Goal: Information Seeking & Learning: Check status

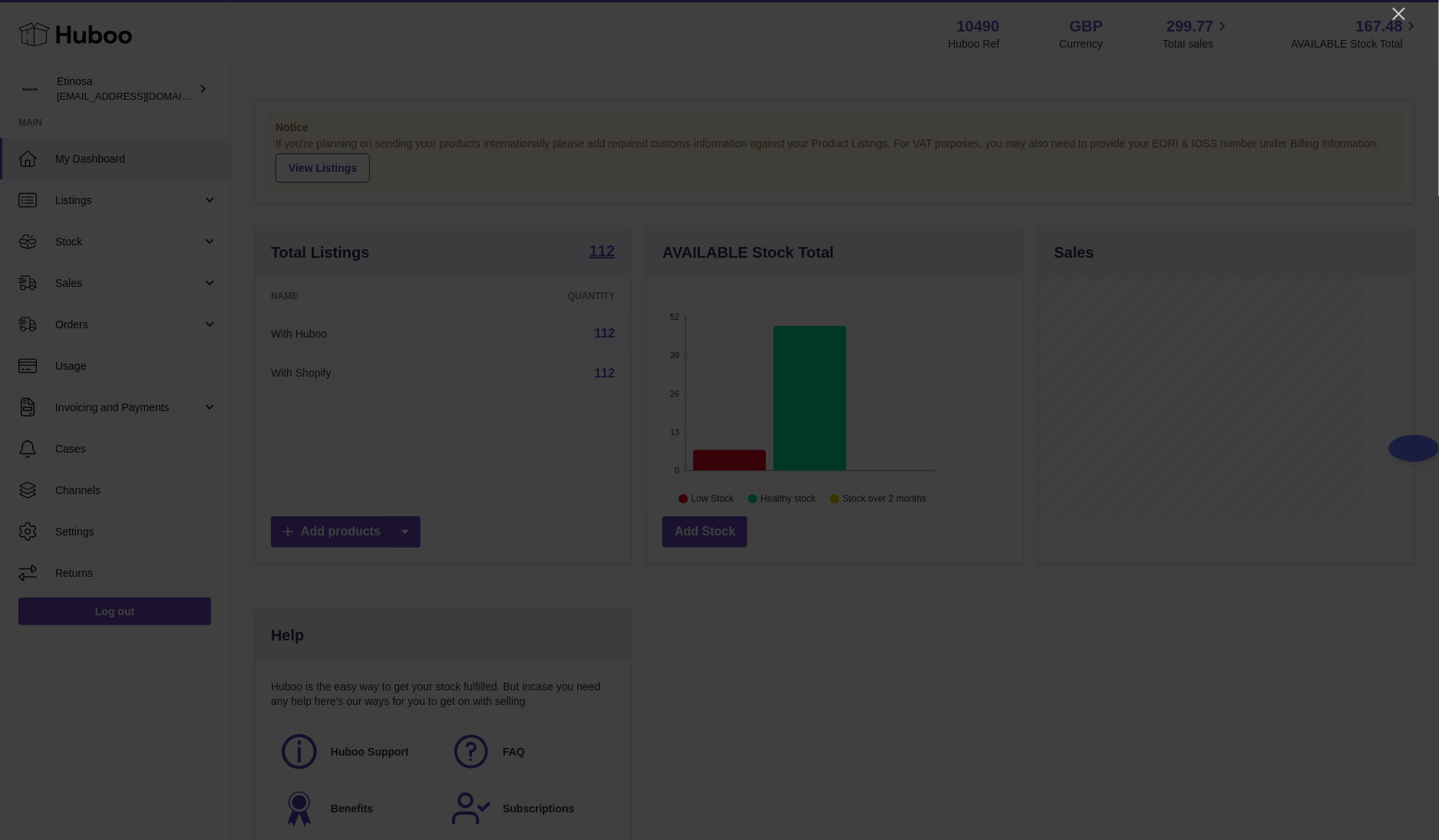
scroll to position [239, 374]
click at [958, 16] on icon "Close" at bounding box center [1398, 14] width 19 height 19
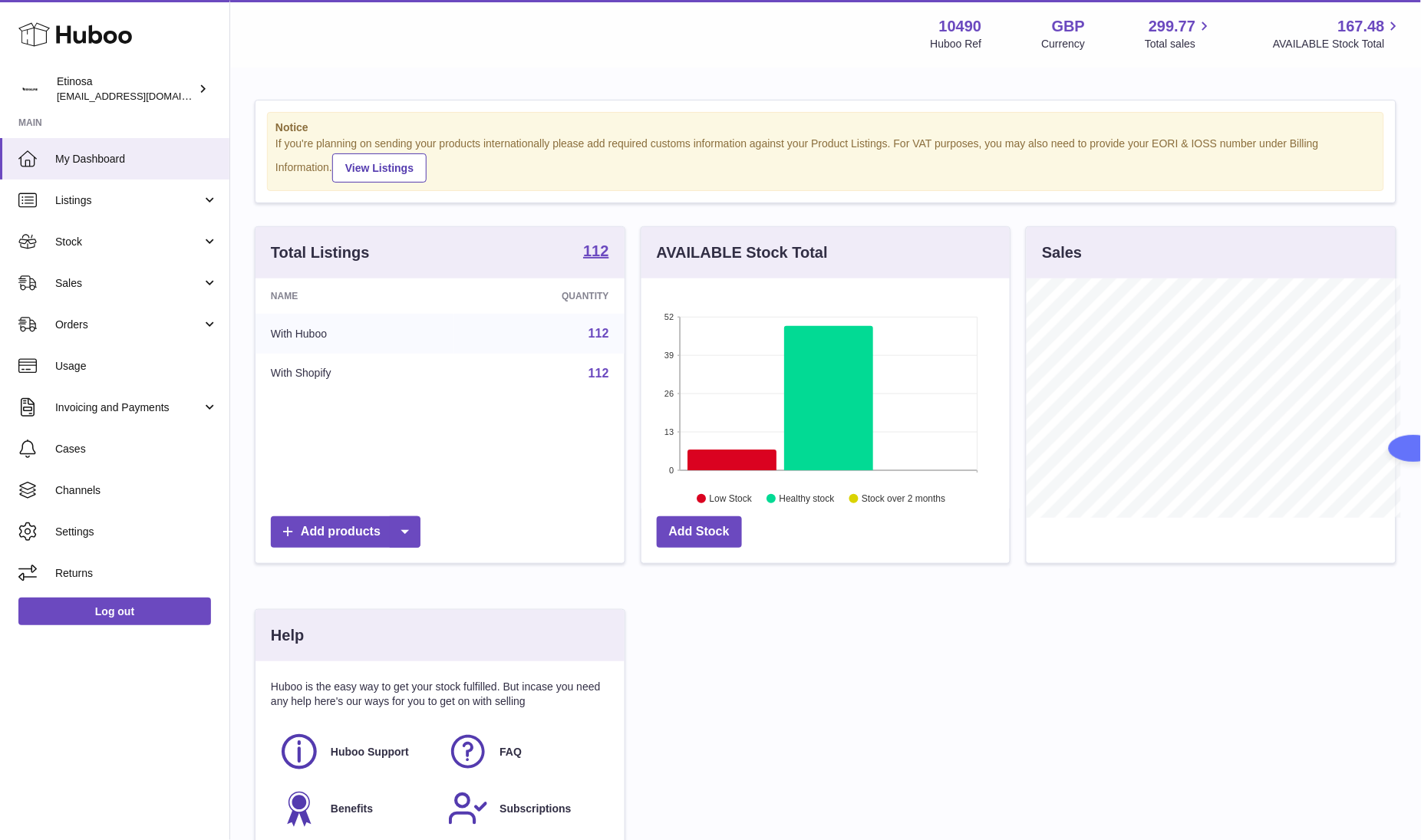
scroll to position [766684, 766938]
click at [123, 287] on span "Sales" at bounding box center [128, 283] width 146 height 15
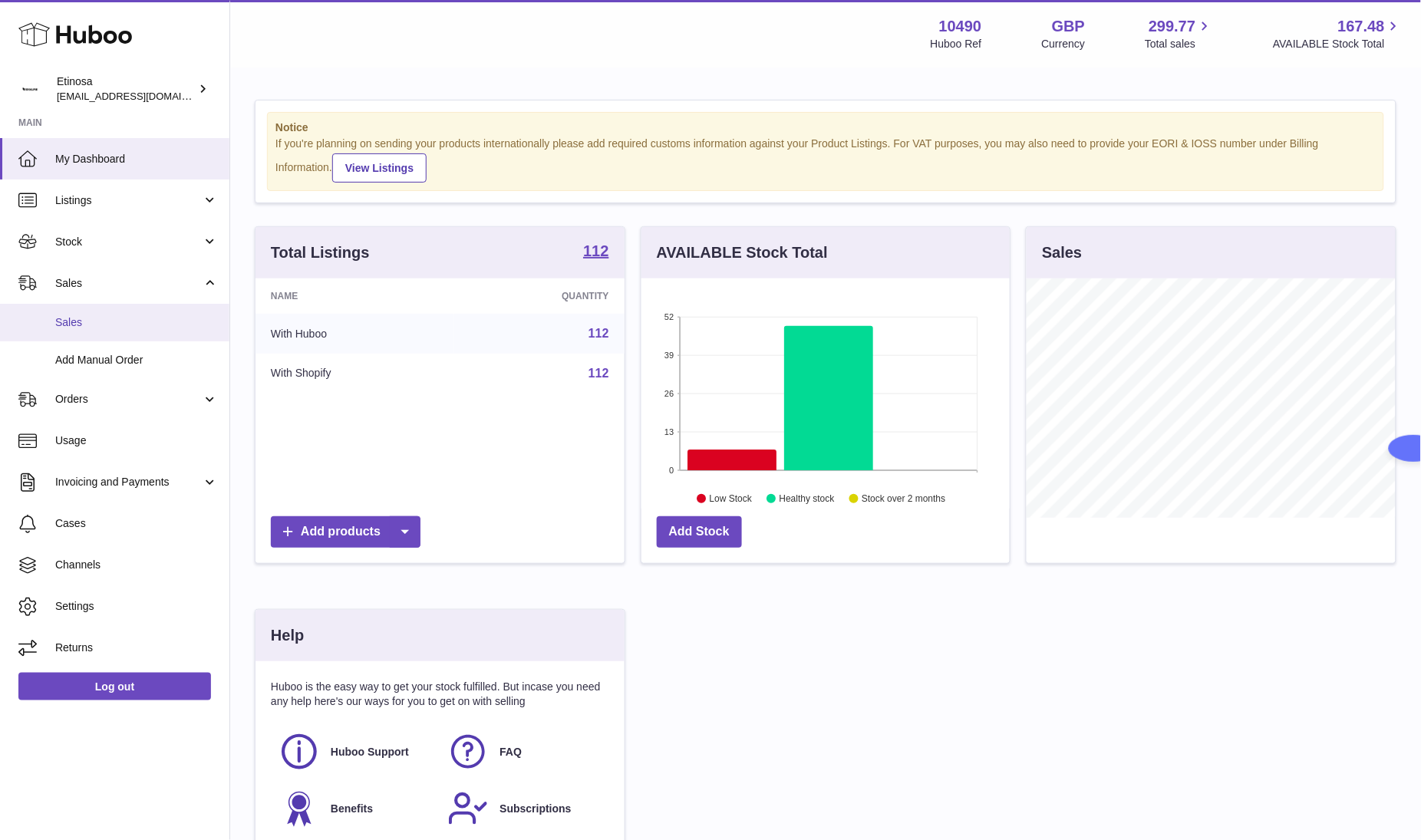
click at [108, 333] on link "Sales" at bounding box center [114, 322] width 230 height 37
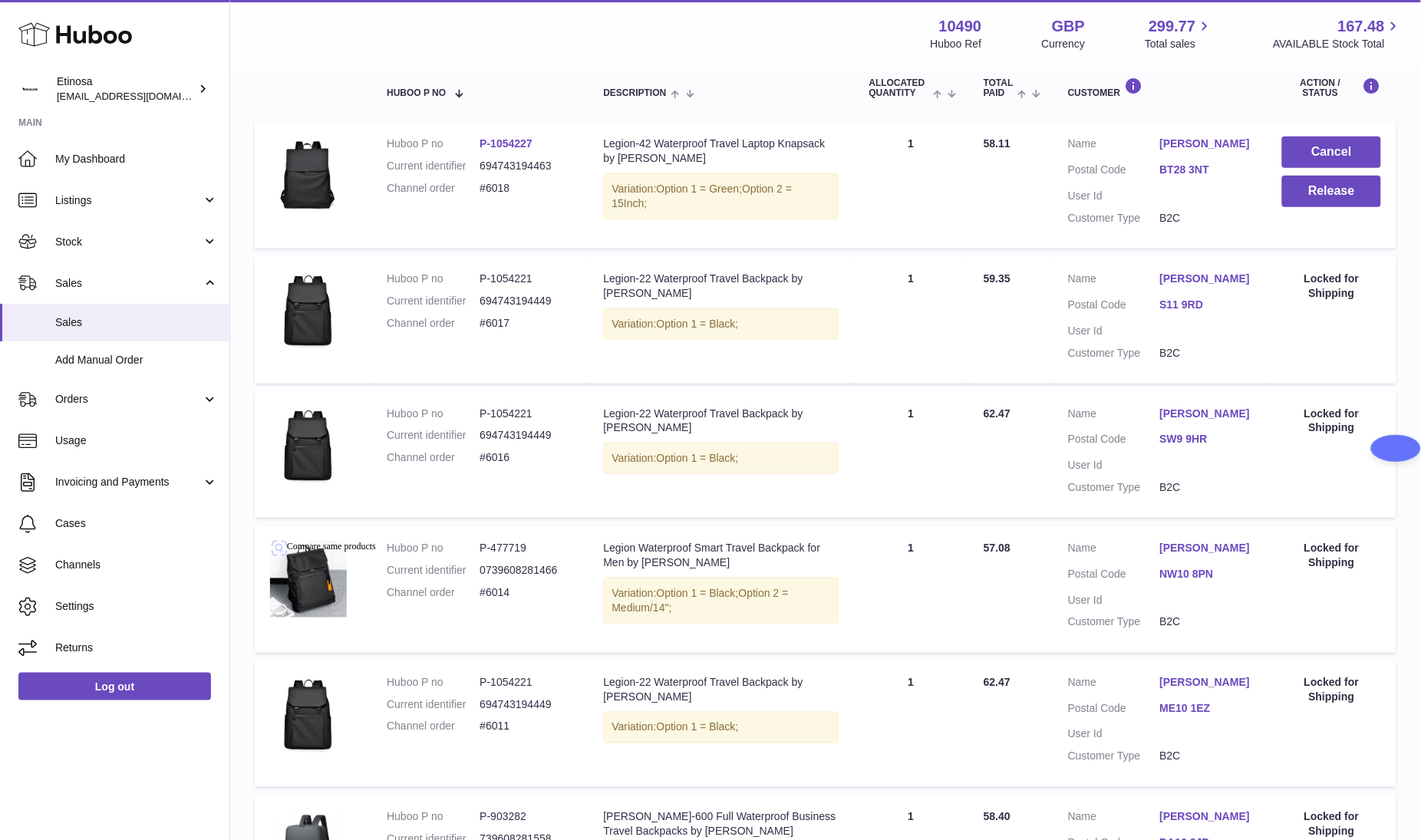
scroll to position [115, 0]
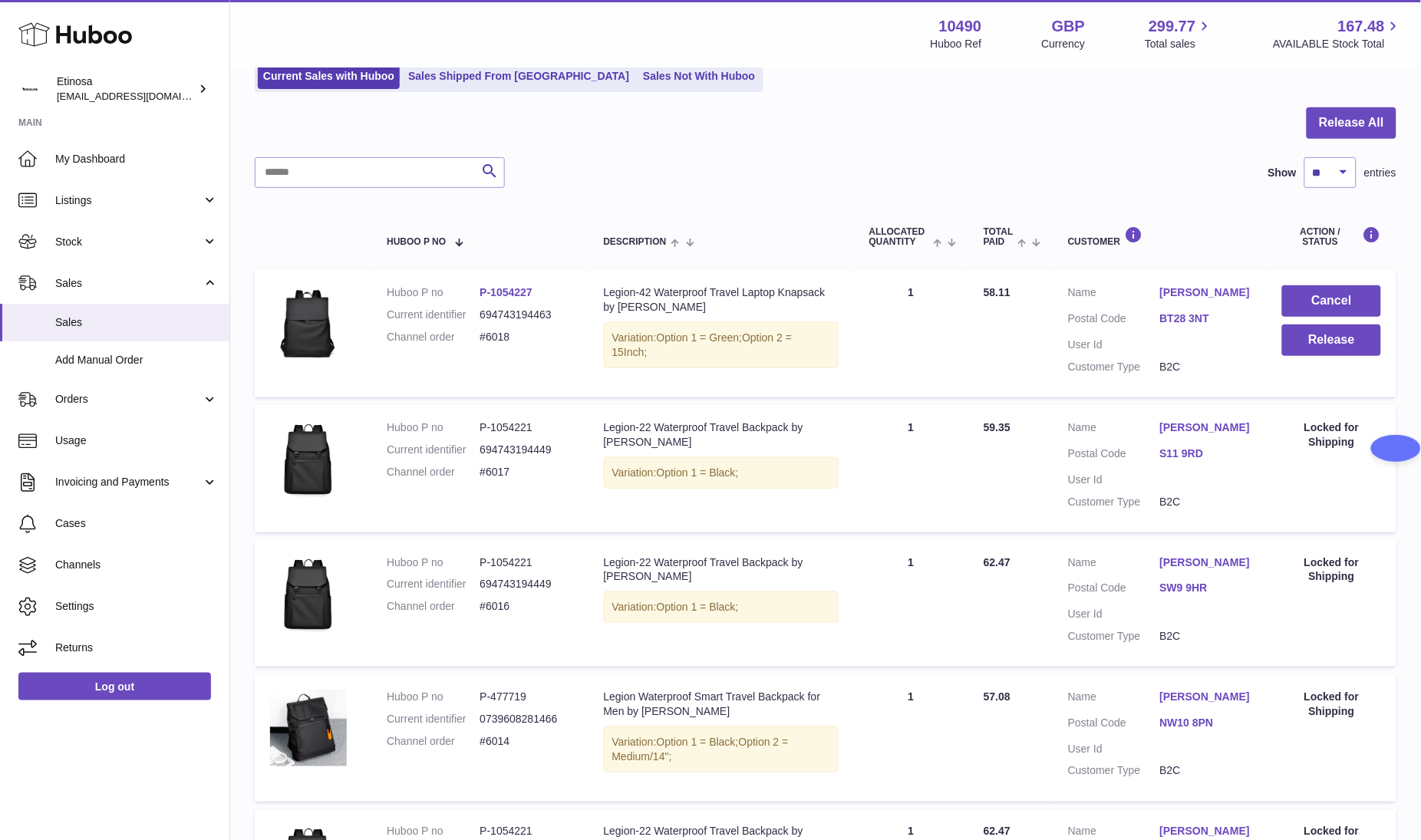
click at [126, 764] on div "Huboo Etinosa [EMAIL_ADDRESS][DOMAIN_NAME] Main My Dashboard Listings Not with …" at bounding box center [114, 420] width 230 height 840
click at [765, 144] on div at bounding box center [826, 131] width 1142 height 50
drag, startPoint x: 993, startPoint y: 153, endPoint x: 1002, endPoint y: 132, distance: 22.8
click at [997, 147] on div at bounding box center [826, 131] width 1142 height 50
click at [883, 168] on div "Search Show ** ** ** *** entries" at bounding box center [826, 173] width 1142 height 31
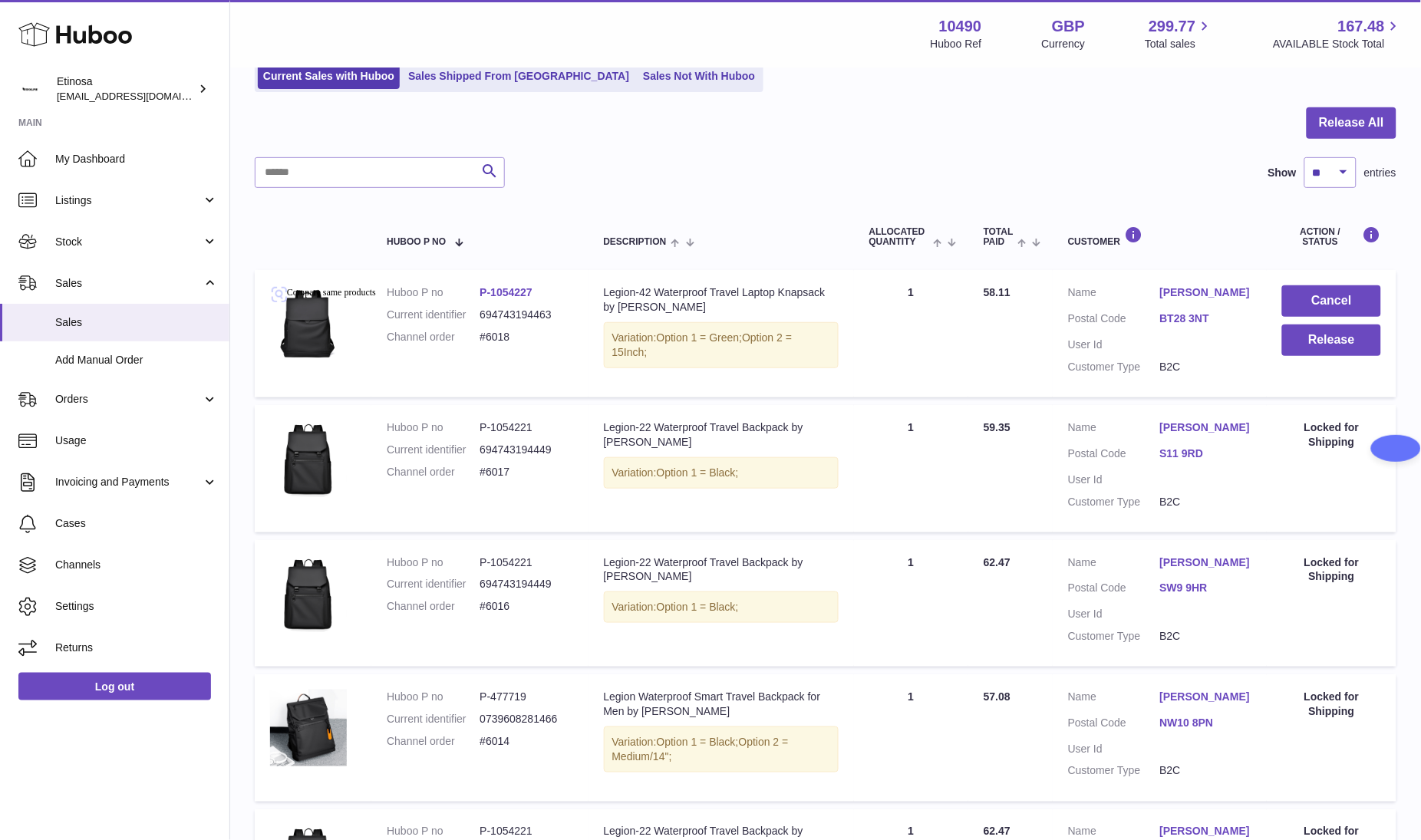
click at [956, 132] on div at bounding box center [826, 131] width 1142 height 50
click at [877, 159] on div "Search Show ** ** ** *** entries" at bounding box center [826, 173] width 1142 height 31
click at [851, 147] on div at bounding box center [826, 131] width 1142 height 50
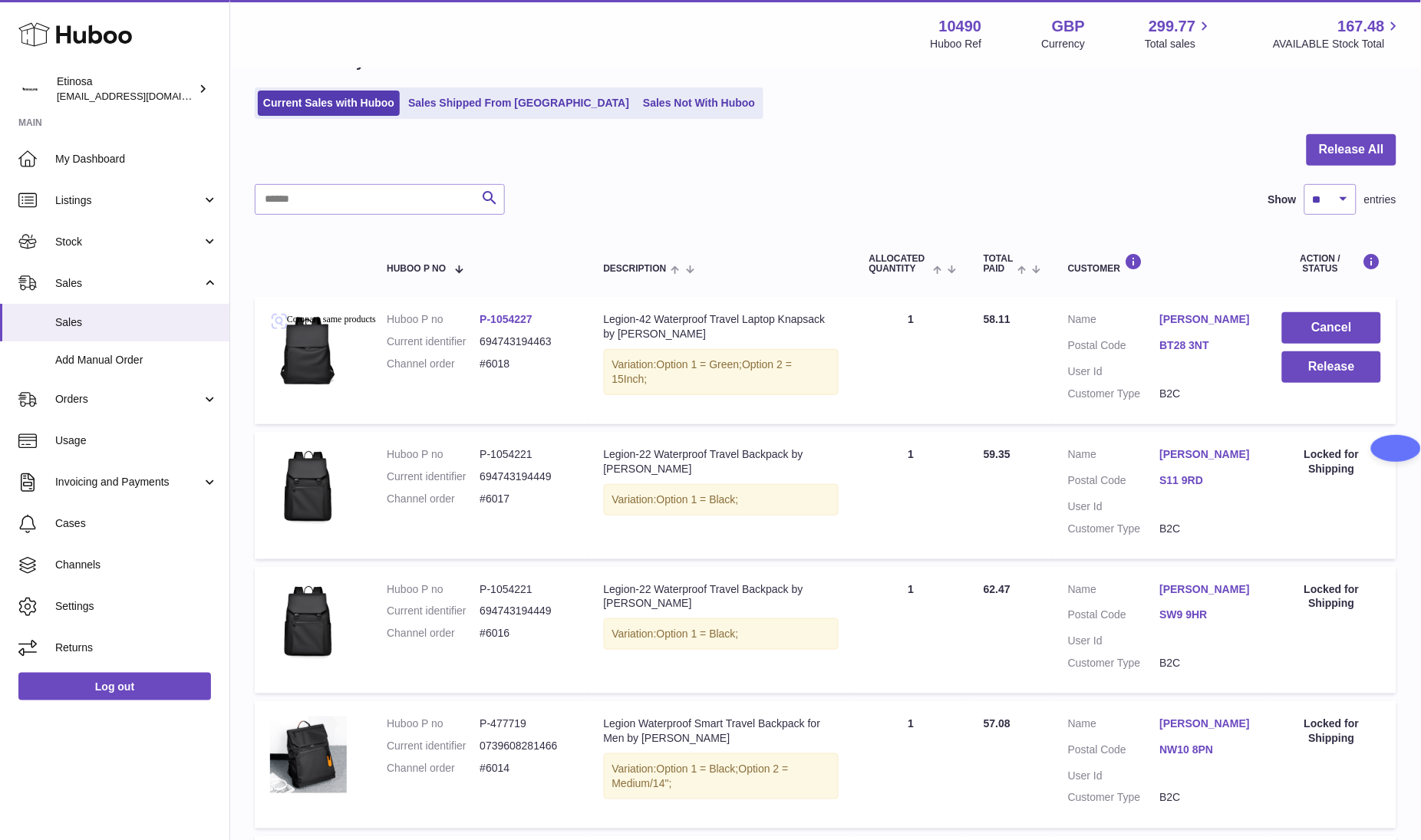
scroll to position [40, 0]
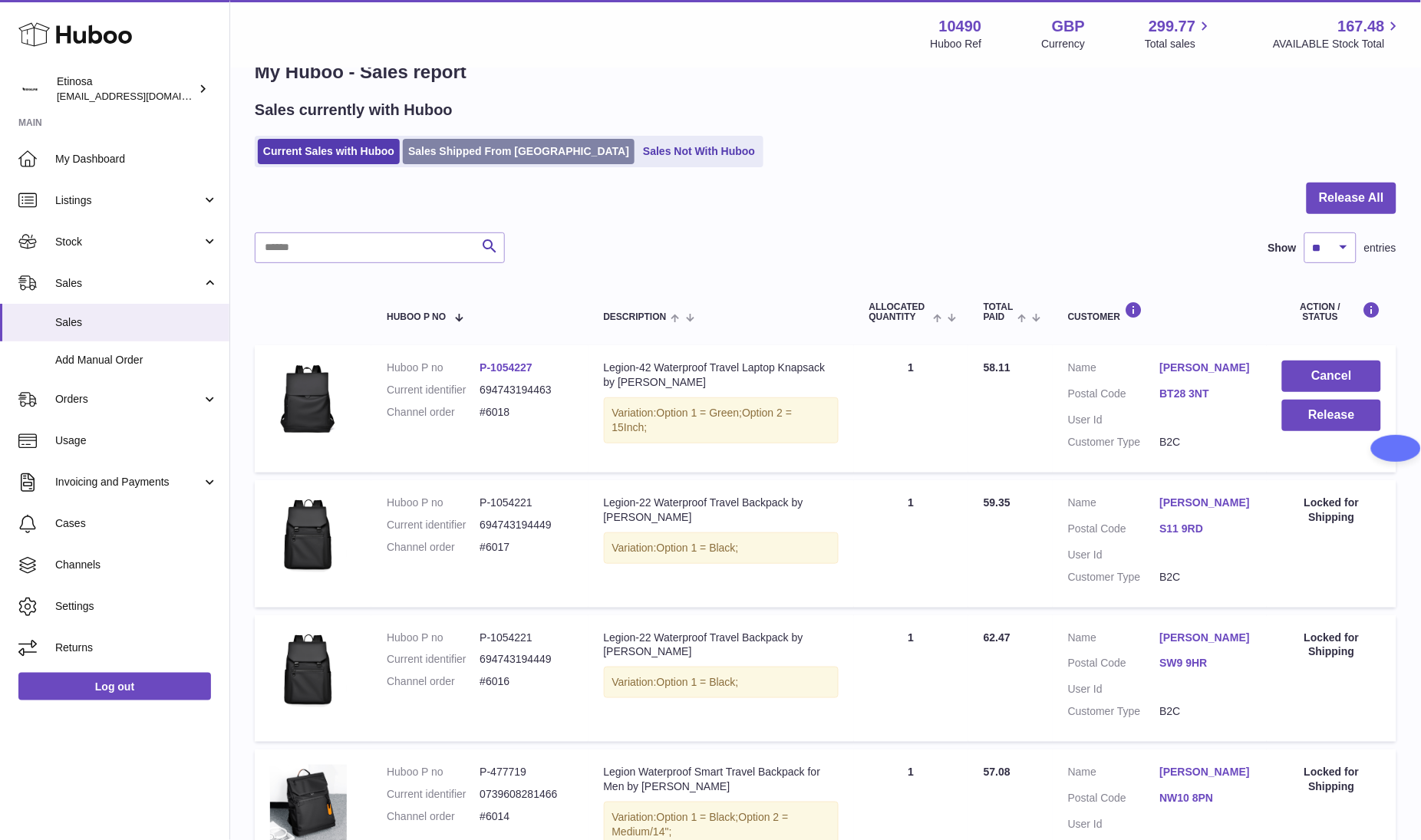
click at [495, 160] on link "Sales Shipped From [GEOGRAPHIC_DATA]" at bounding box center [518, 151] width 231 height 25
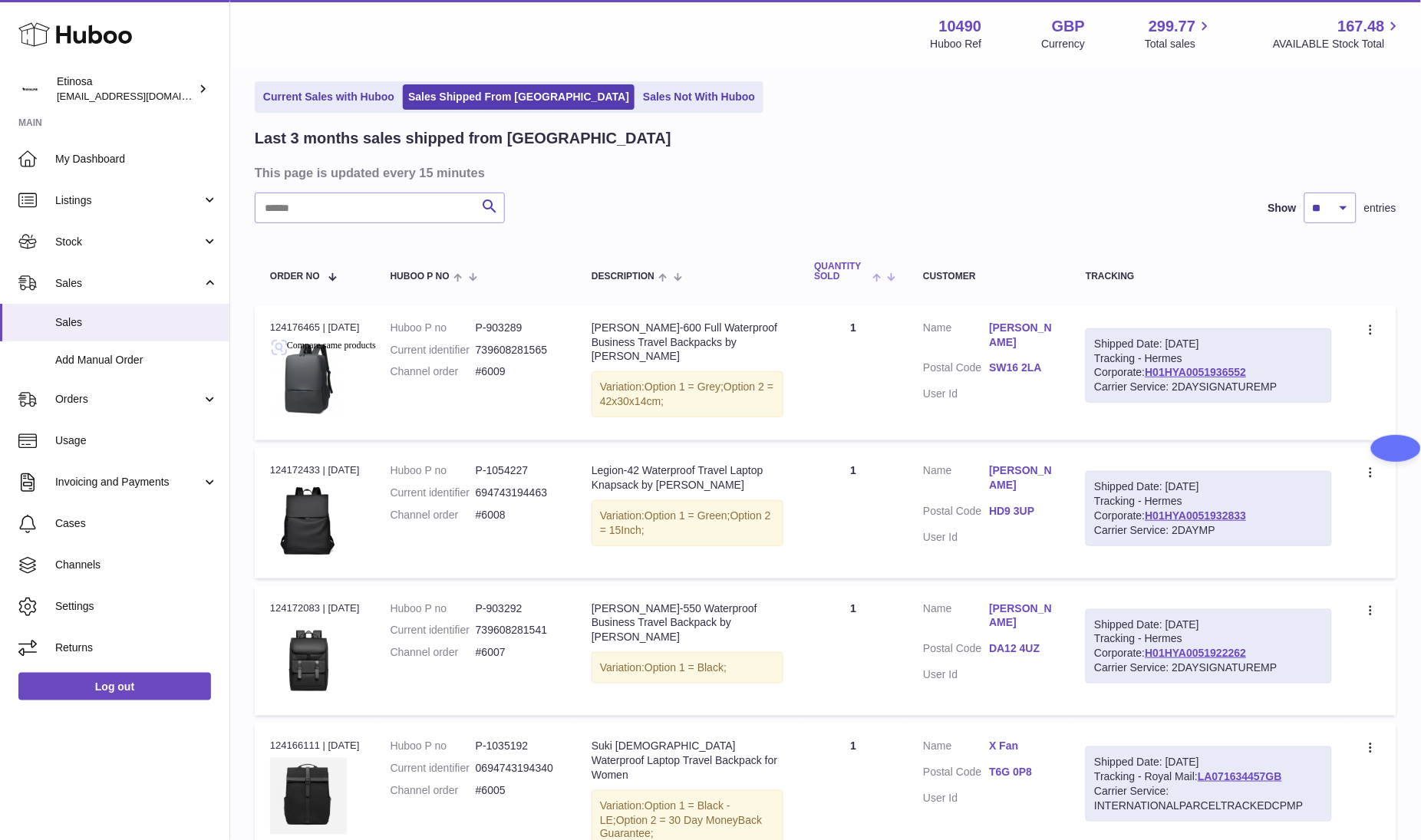
scroll to position [115, 0]
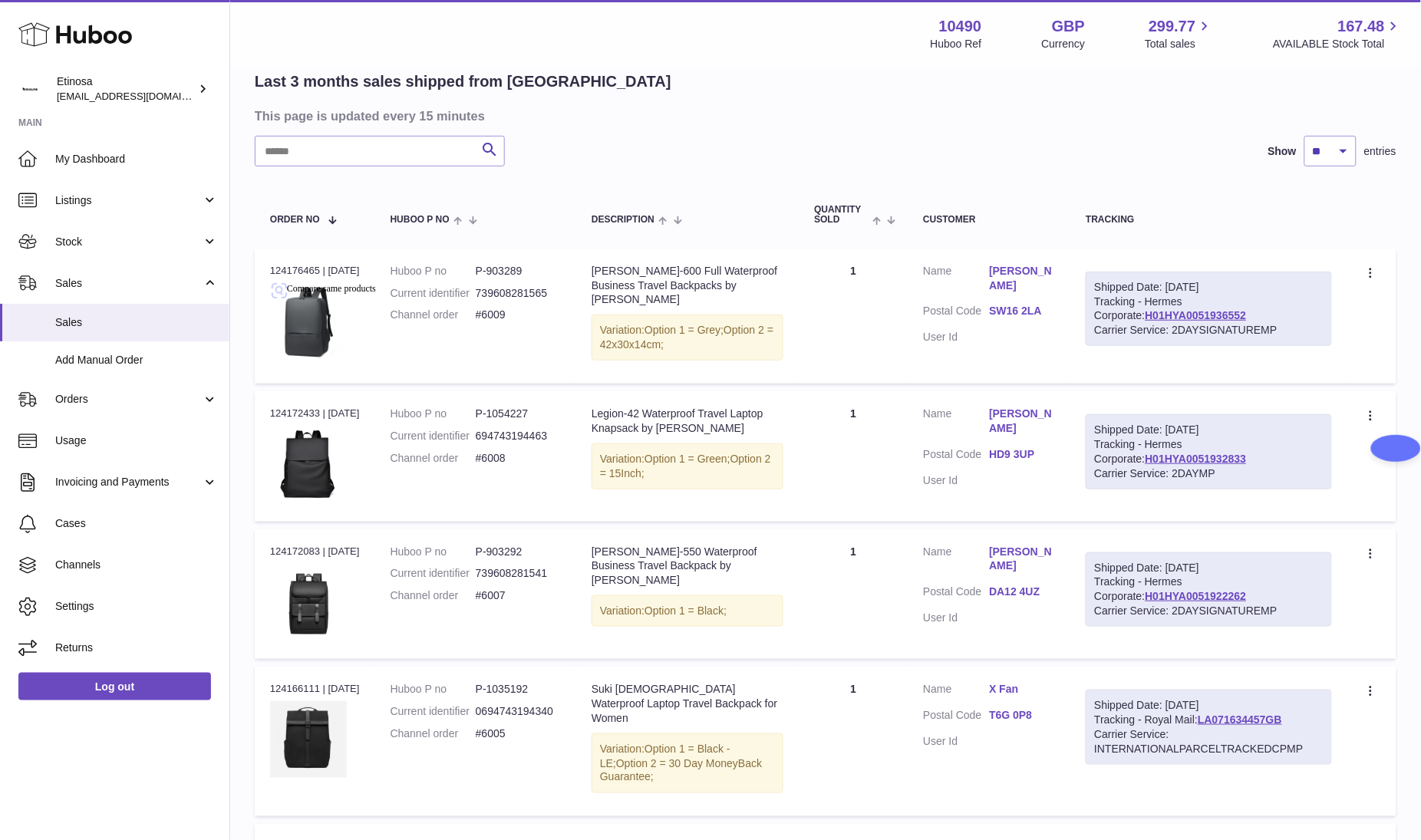
click at [803, 114] on h3 "This page is updated every 15 minutes" at bounding box center [823, 115] width 1138 height 17
click at [716, 107] on h3 "This page is updated every 15 minutes" at bounding box center [823, 115] width 1138 height 17
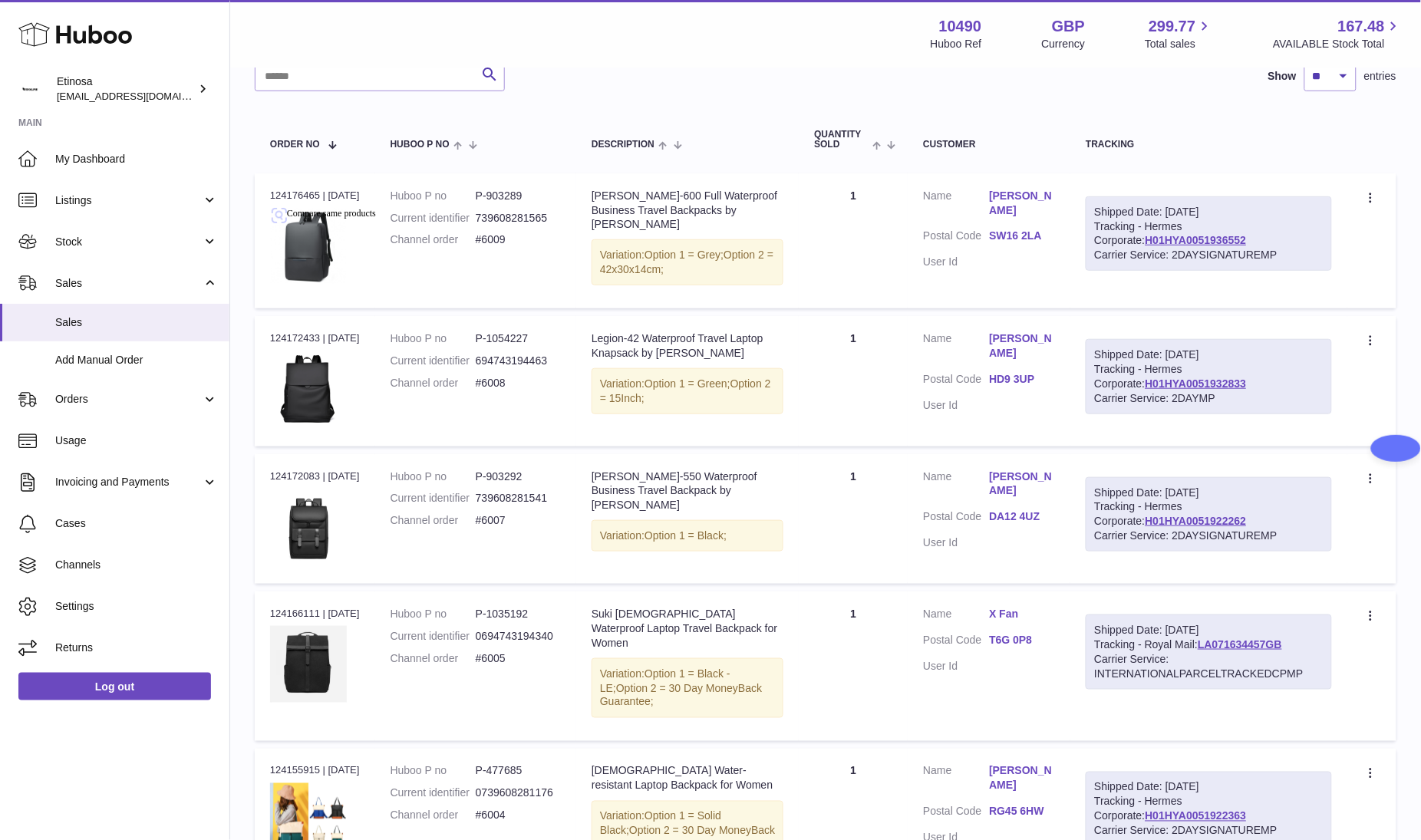
scroll to position [230, 0]
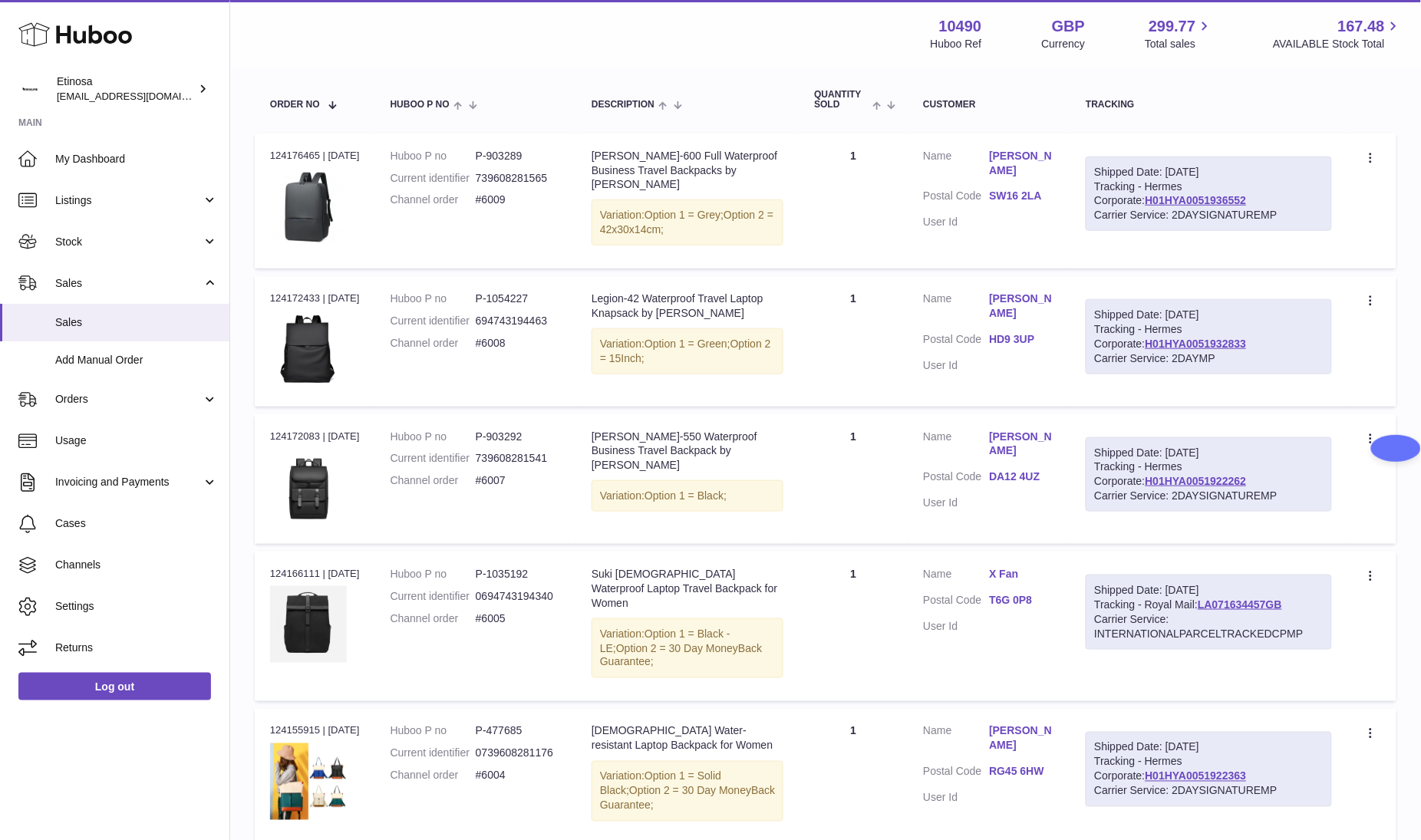
click at [125, 789] on div "Huboo Etinosa [EMAIL_ADDRESS][DOMAIN_NAME] Main My Dashboard Listings Not with …" at bounding box center [114, 420] width 230 height 840
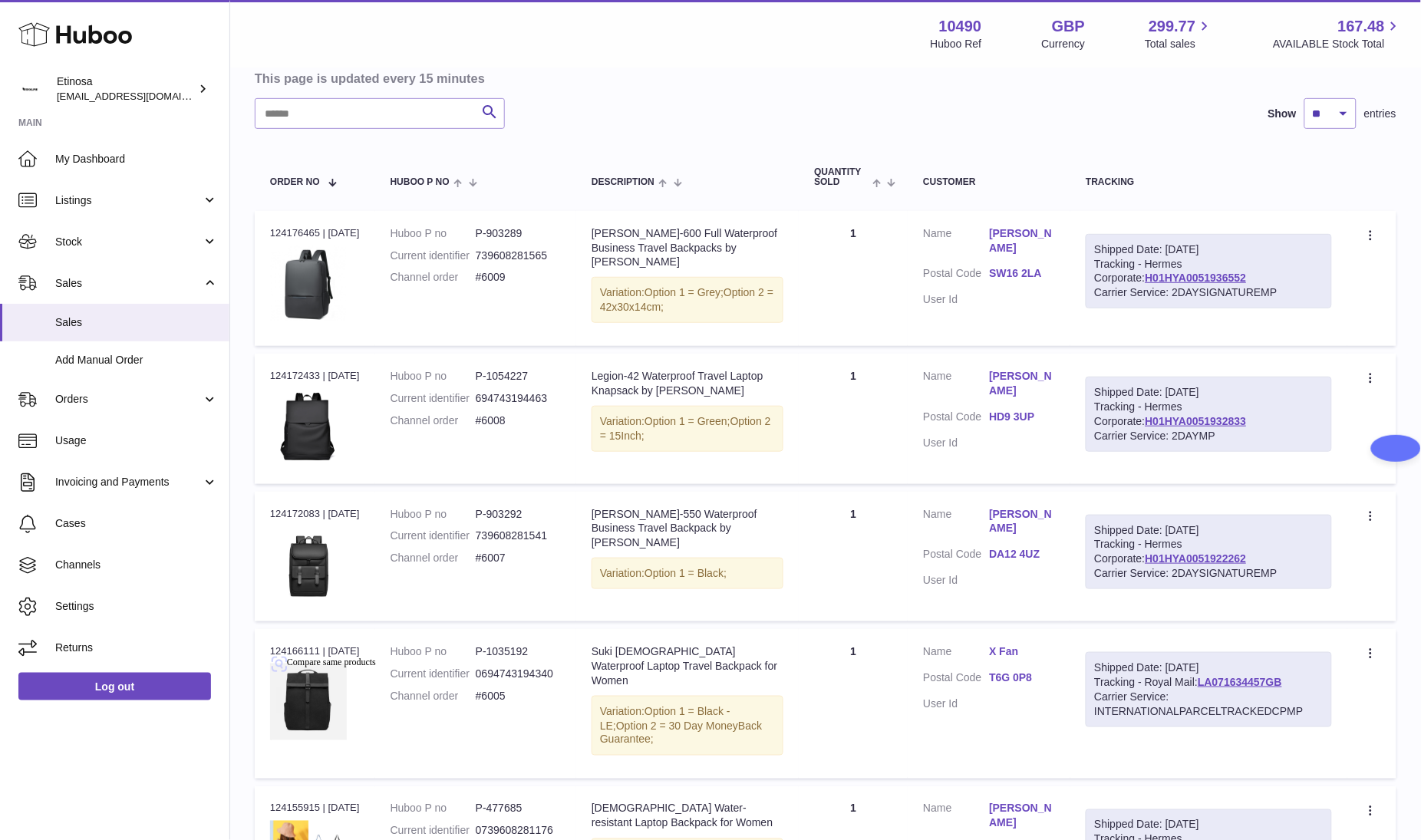
scroll to position [0, 0]
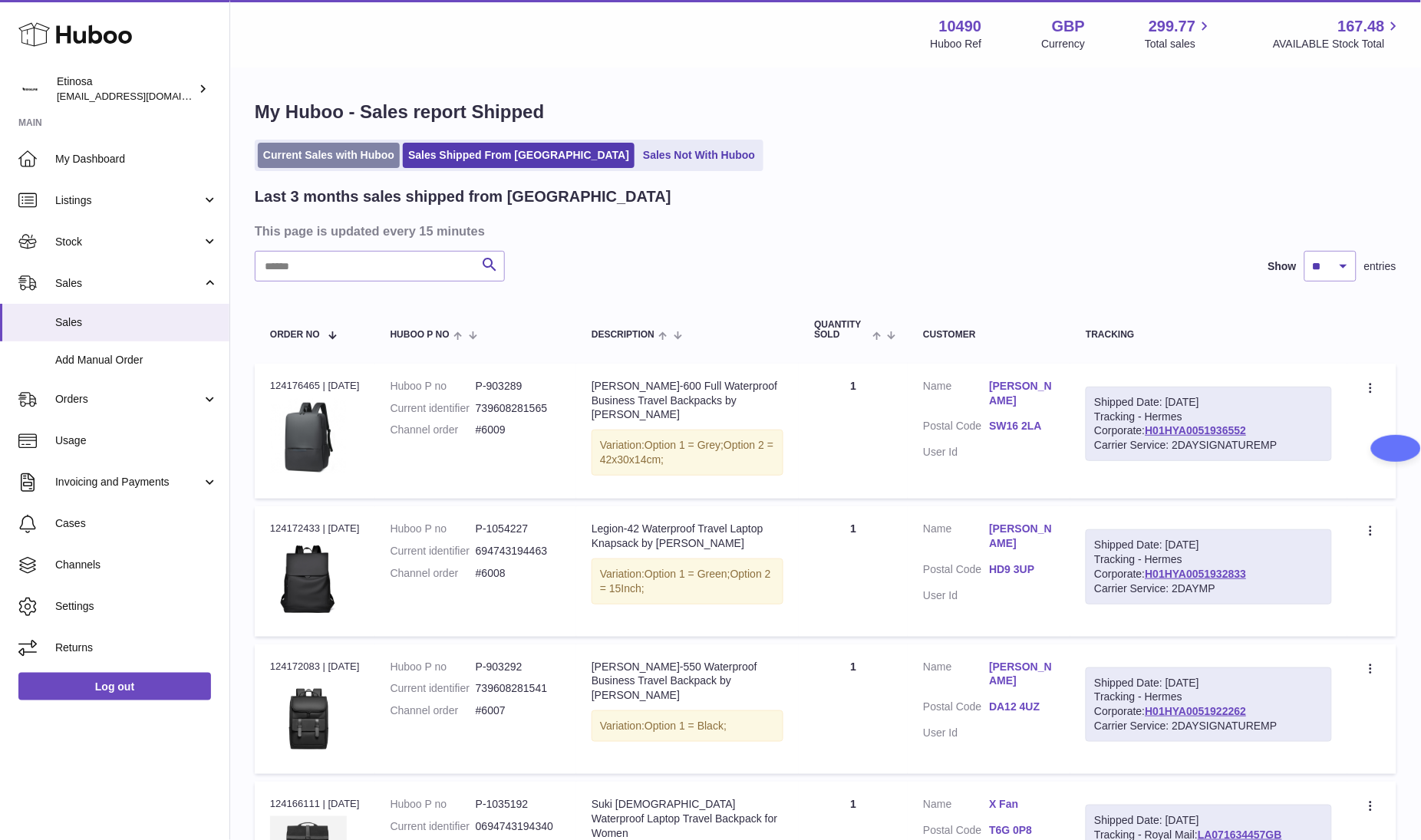
click at [334, 156] on link "Current Sales with Huboo" at bounding box center [329, 155] width 142 height 25
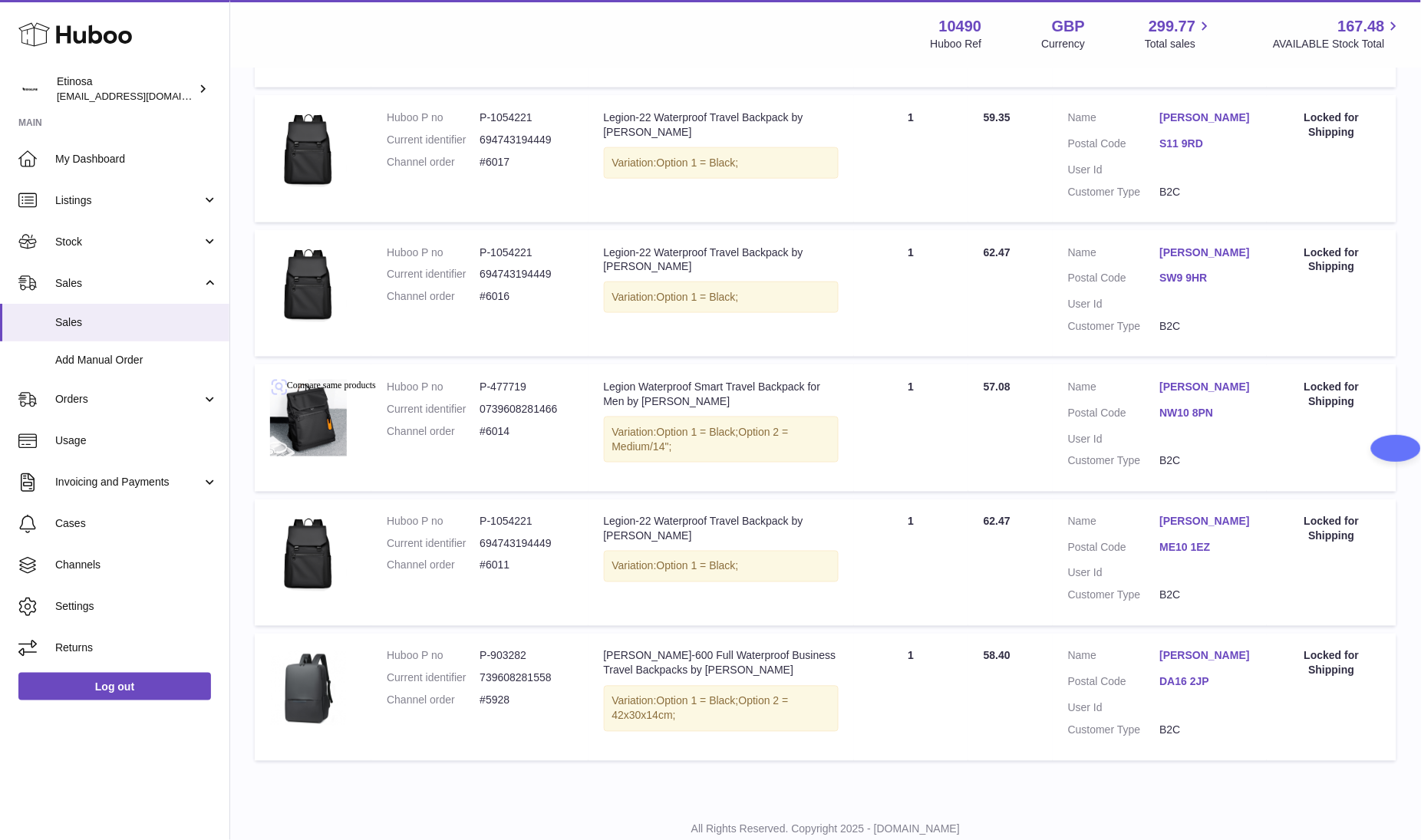
scroll to position [500, 0]
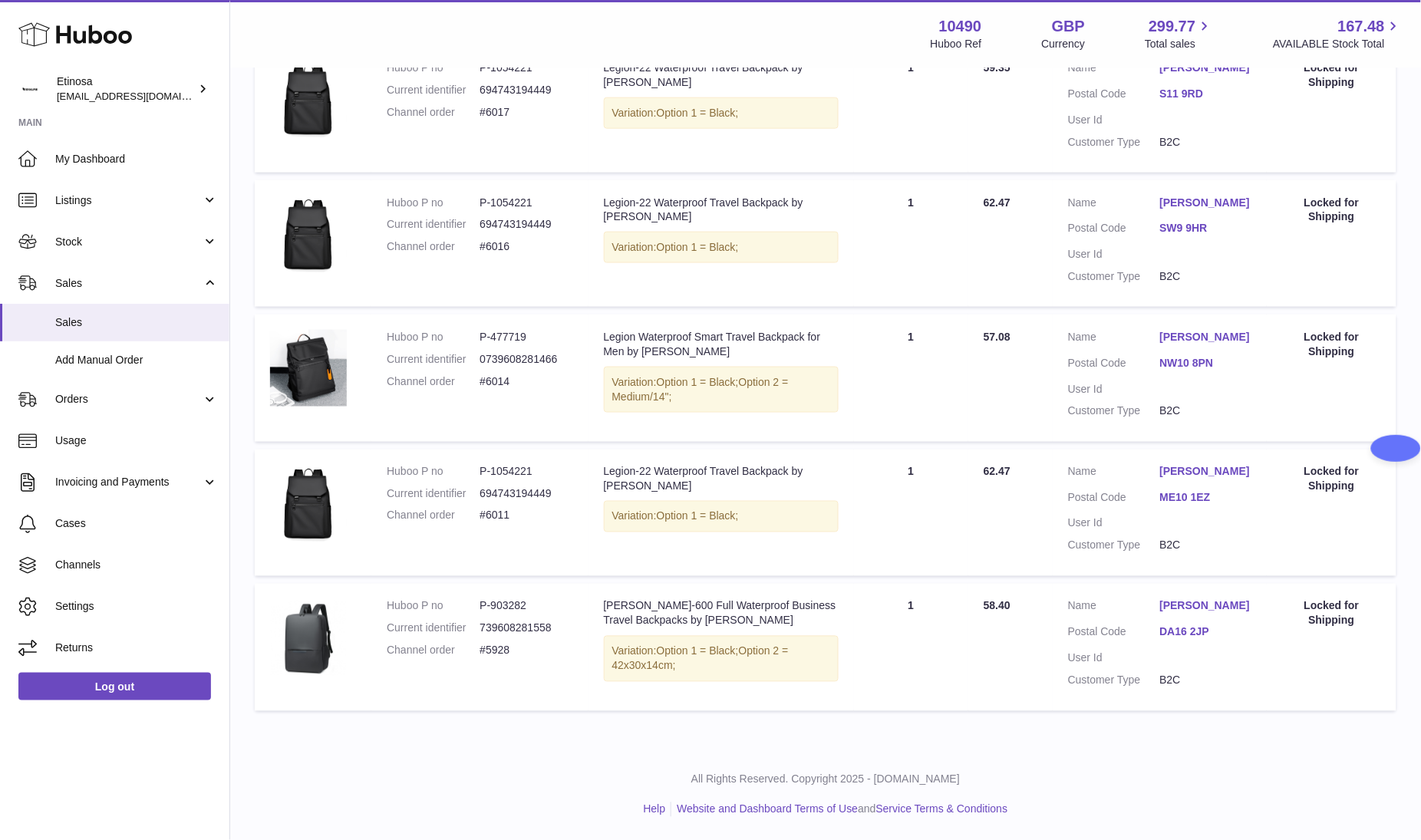
drag, startPoint x: 523, startPoint y: 499, endPoint x: 478, endPoint y: 503, distance: 45.2
click at [478, 503] on dl "Huboo P no P-1054221 Current identifier 694743194449 Channel order #6011" at bounding box center [479, 498] width 186 height 67
copy dl "#6011"
drag, startPoint x: 403, startPoint y: 700, endPoint x: 439, endPoint y: 659, distance: 54.6
click at [403, 699] on td "Huboo P no P-903282 Current identifier 739608281558 Channel order #5928" at bounding box center [479, 647] width 216 height 127
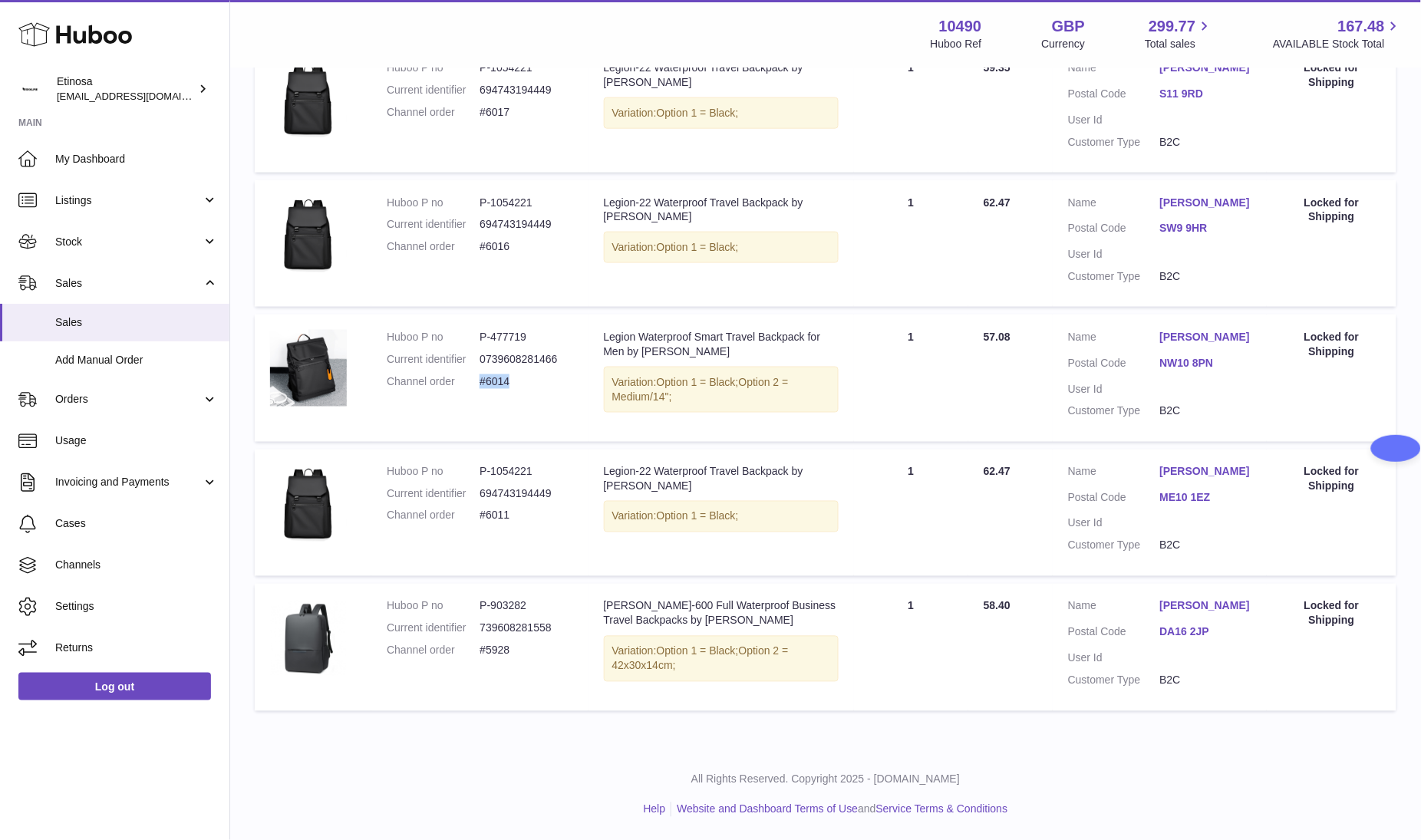
drag, startPoint x: 499, startPoint y: 355, endPoint x: 486, endPoint y: 355, distance: 13.0
click at [482, 374] on dd "#6014" at bounding box center [526, 381] width 93 height 15
click at [533, 363] on dl "Huboo P no P-477719 Current identifier 0739608281466 Channel order #6014" at bounding box center [479, 363] width 186 height 67
drag, startPoint x: 524, startPoint y: 355, endPoint x: 464, endPoint y: 351, distance: 60.1
click at [464, 351] on dl "Huboo P no P-477719 Current identifier 0739608281466 Channel order #6014" at bounding box center [479, 363] width 186 height 67
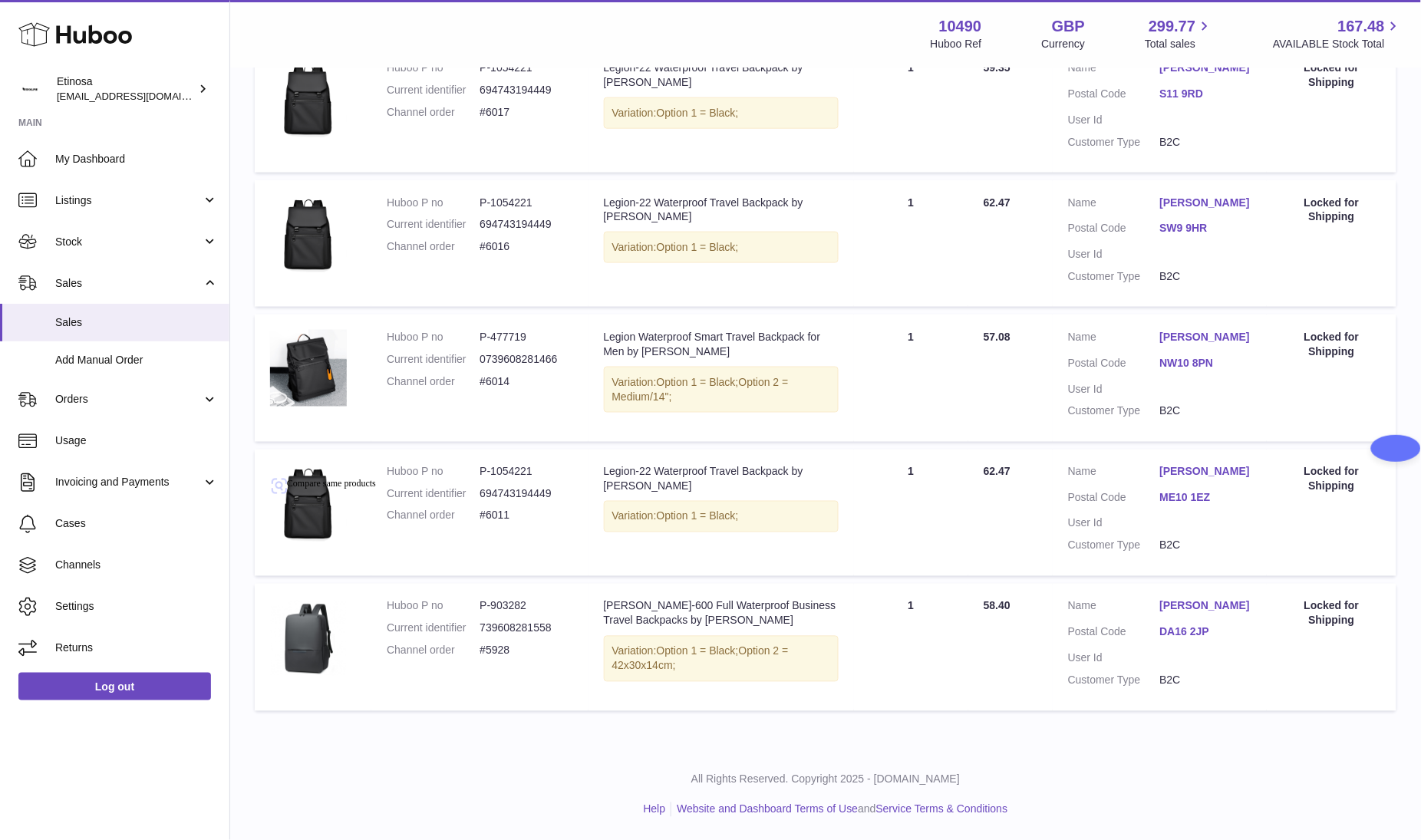
copy dl "#6014"
drag, startPoint x: 371, startPoint y: 760, endPoint x: 510, endPoint y: 550, distance: 251.8
click at [374, 755] on div "All Rights Reserved. Copyright 2025 - [DOMAIN_NAME] Help Website and Dashboard …" at bounding box center [825, 795] width 1191 height 91
drag, startPoint x: 510, startPoint y: 222, endPoint x: 477, endPoint y: 218, distance: 33.2
click at [477, 218] on dl "Huboo P no P-1054221 Current identifier 694743194449 Channel order #6016" at bounding box center [479, 229] width 186 height 67
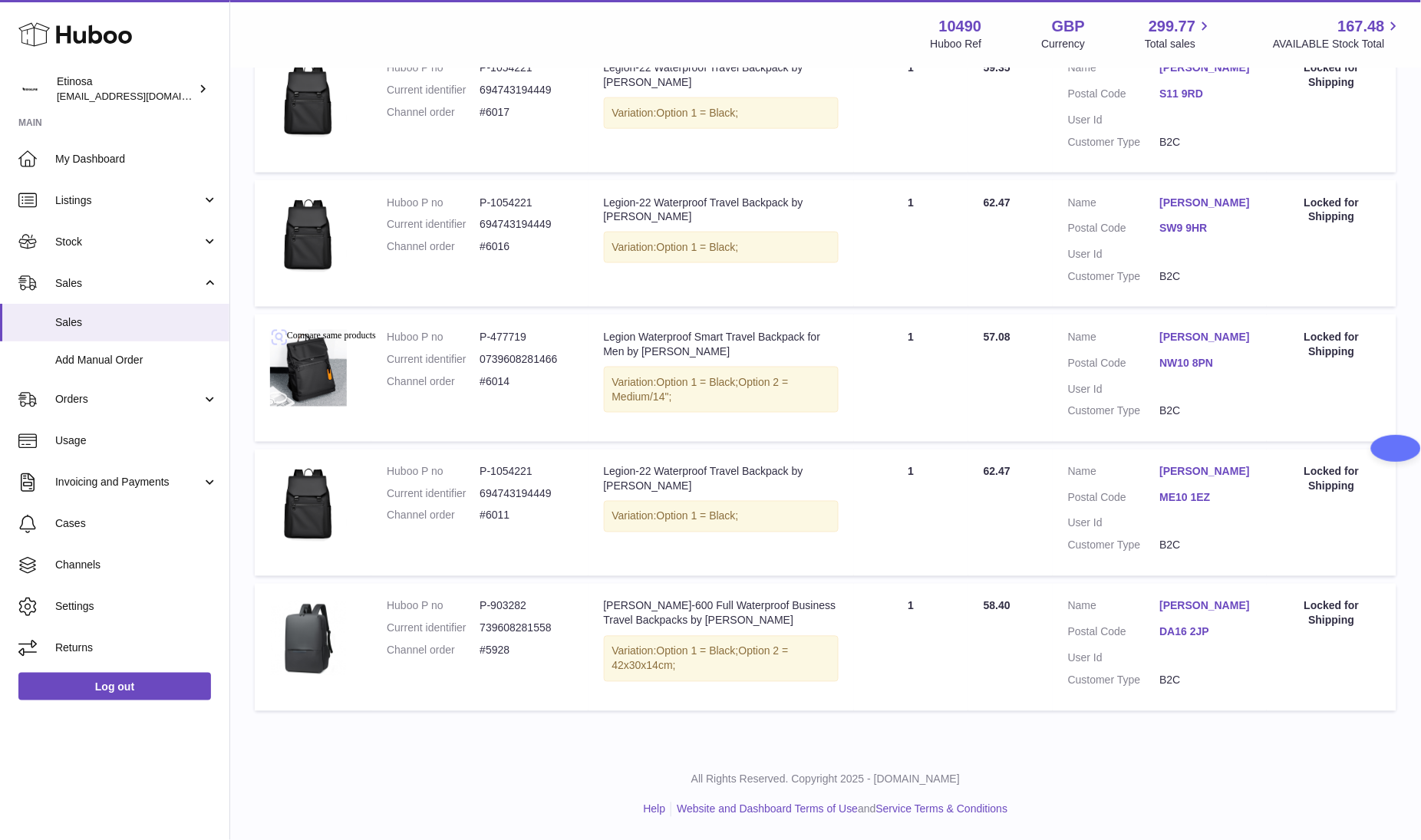
copy dl "#6016"
drag, startPoint x: 397, startPoint y: 789, endPoint x: 454, endPoint y: 731, distance: 81.3
click at [408, 778] on div "All Rights Reserved. Copyright 2025 - [DOMAIN_NAME] Help Website and Dashboard …" at bounding box center [825, 795] width 1191 height 91
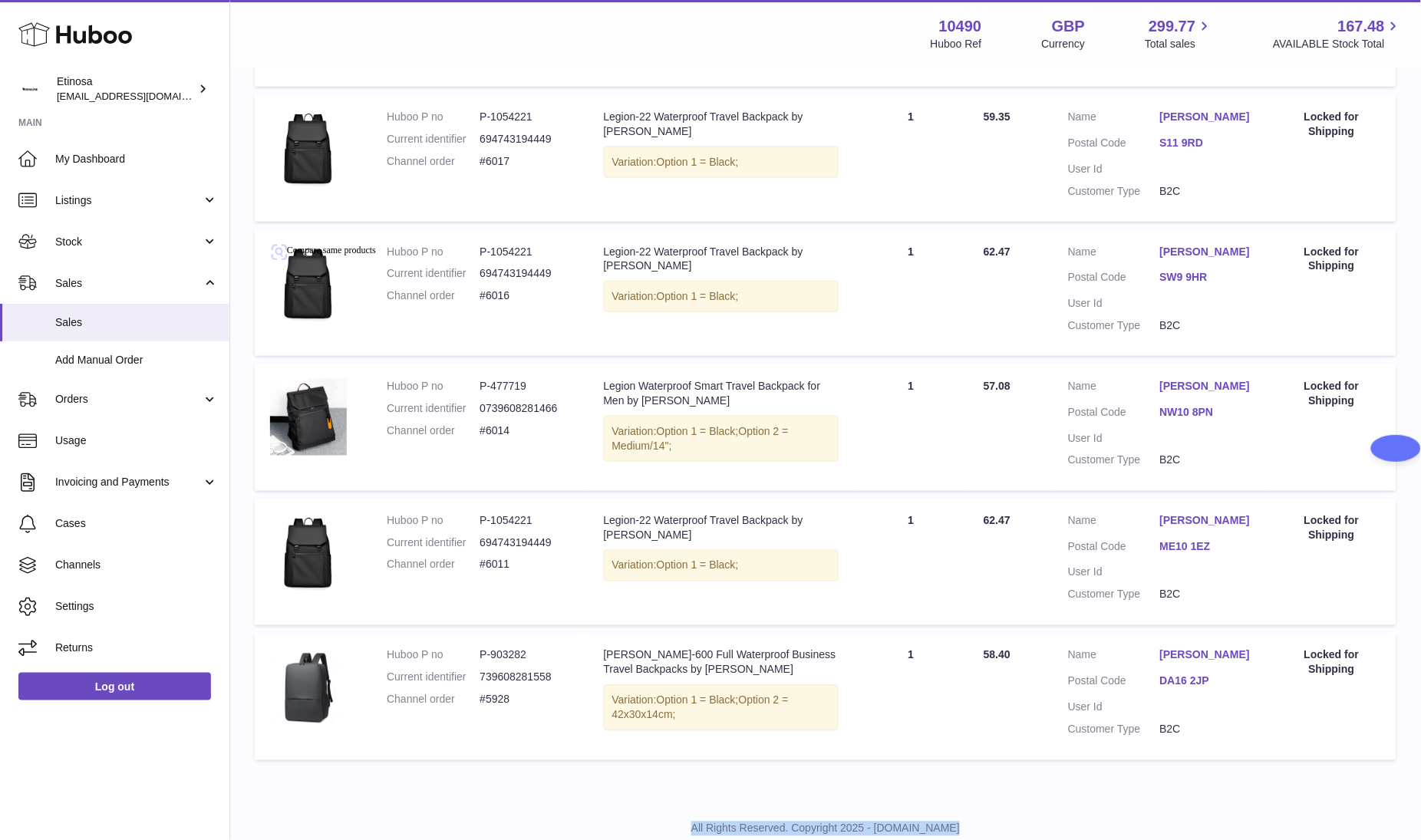
scroll to position [385, 0]
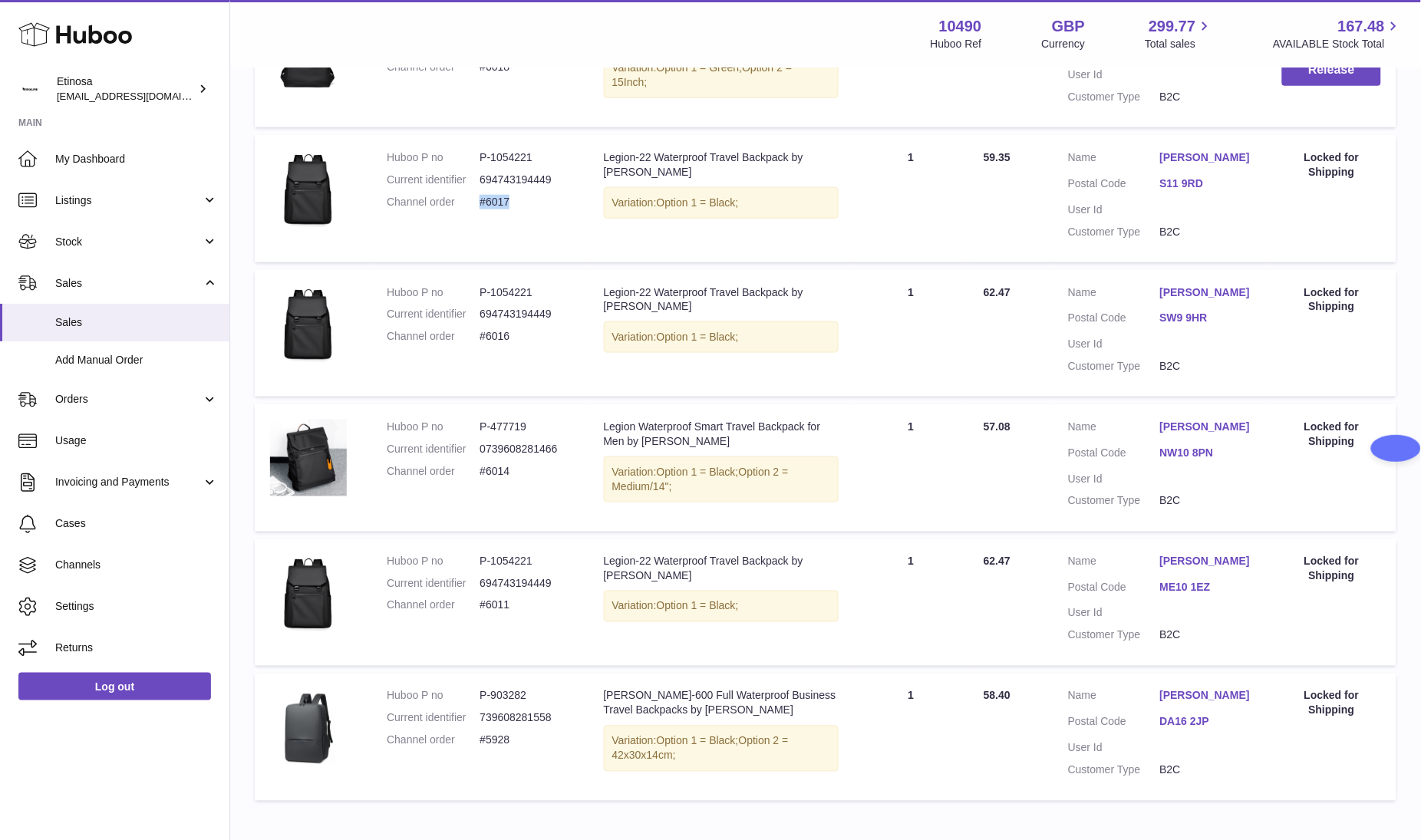
drag, startPoint x: 518, startPoint y: 197, endPoint x: 481, endPoint y: 197, distance: 37.0
click at [481, 197] on dd "#6017" at bounding box center [526, 202] width 93 height 15
copy dd "#6017"
drag, startPoint x: 162, startPoint y: 778, endPoint x: 186, endPoint y: 771, distance: 25.0
click at [165, 778] on div "Huboo Etinosa [EMAIL_ADDRESS][DOMAIN_NAME] Main My Dashboard Listings Not with …" at bounding box center [114, 420] width 230 height 840
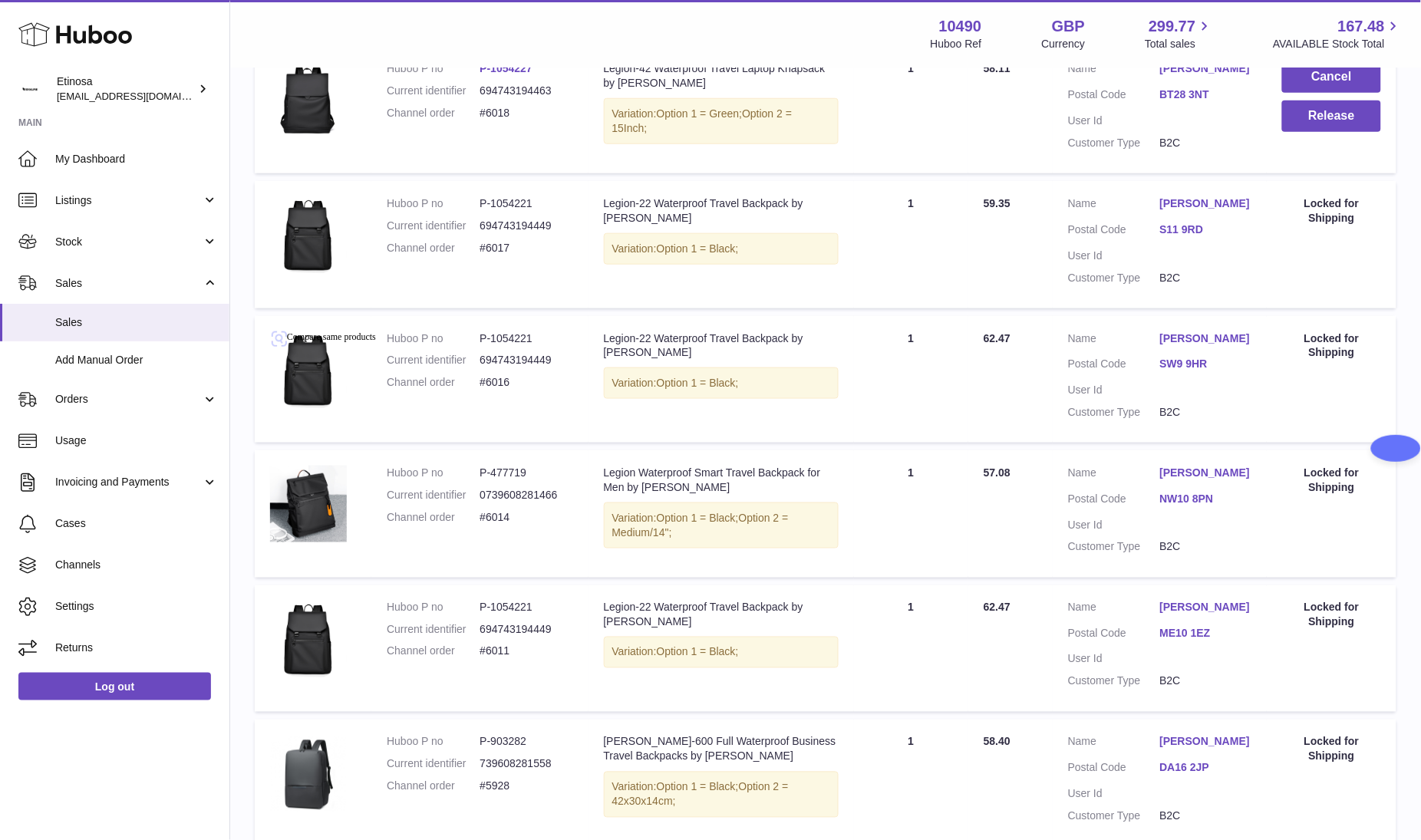
scroll to position [270, 0]
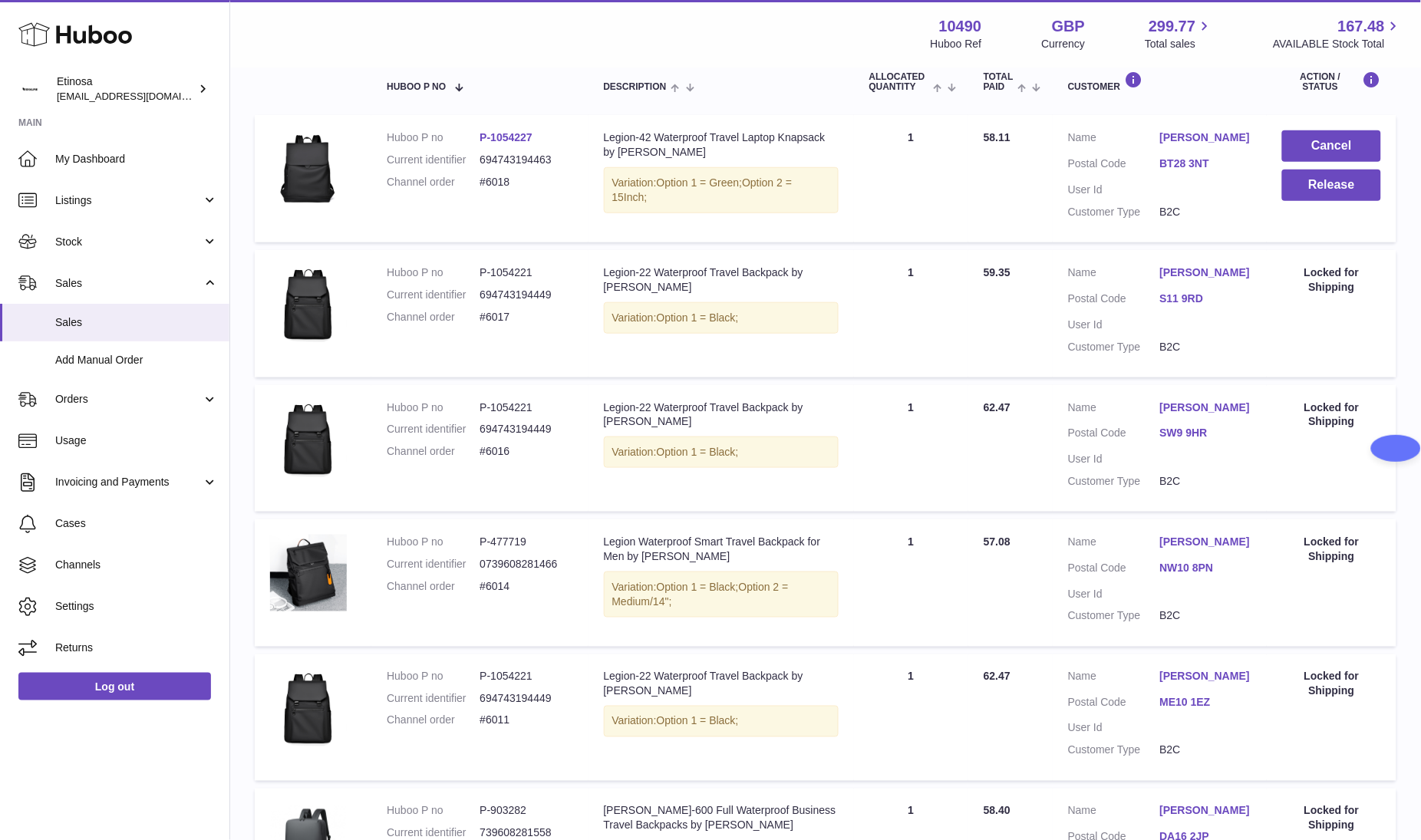
drag, startPoint x: 486, startPoint y: 182, endPoint x: 467, endPoint y: 182, distance: 19.0
click at [467, 182] on dl "Huboo P no P-1054227 Current identifier 694743194463 Channel order #6018" at bounding box center [479, 164] width 186 height 67
copy dl "#6018"
click at [134, 770] on div "Huboo Etinosa [EMAIL_ADDRESS][DOMAIN_NAME] Main My Dashboard Listings Not with …" at bounding box center [114, 420] width 230 height 840
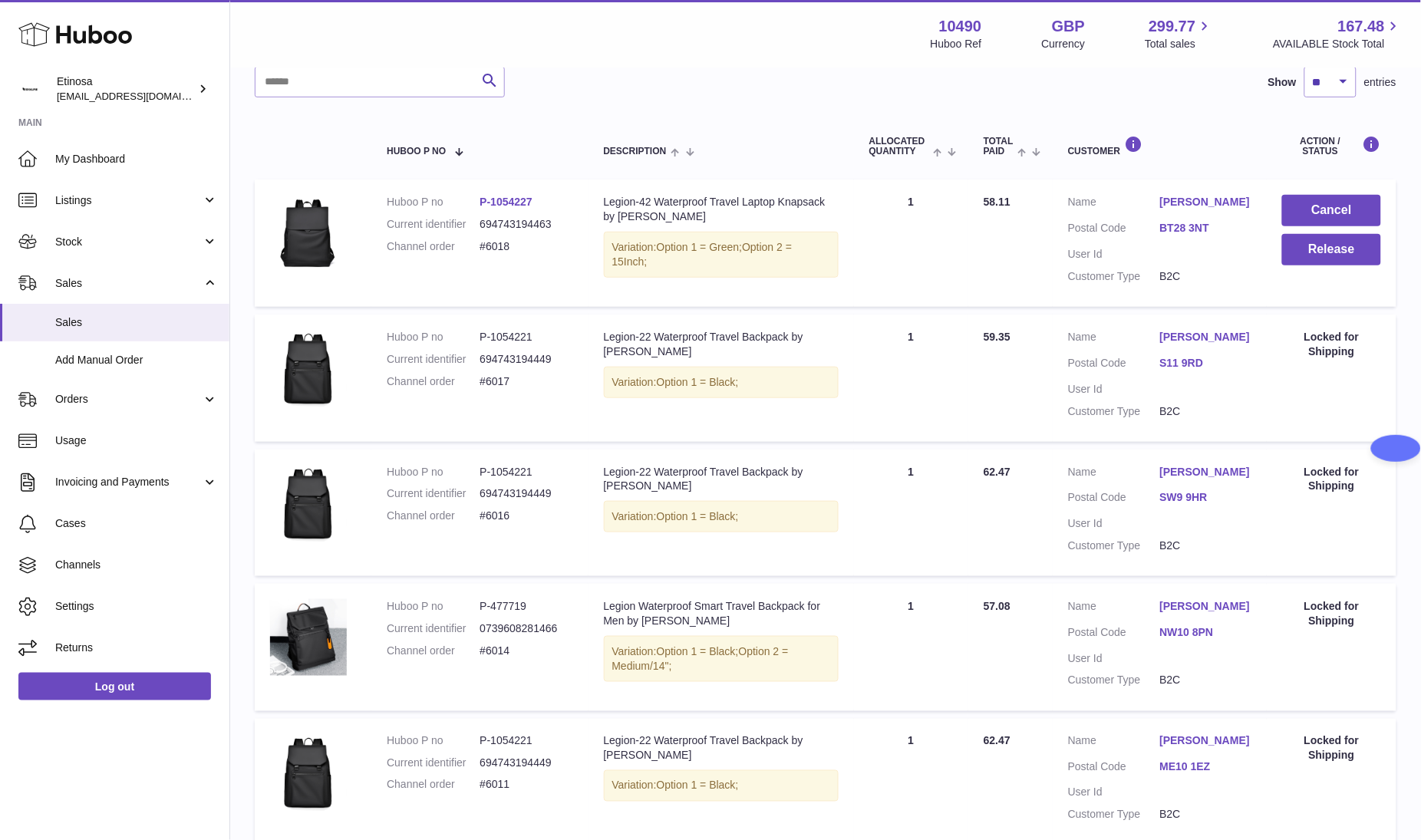
scroll to position [155, 0]
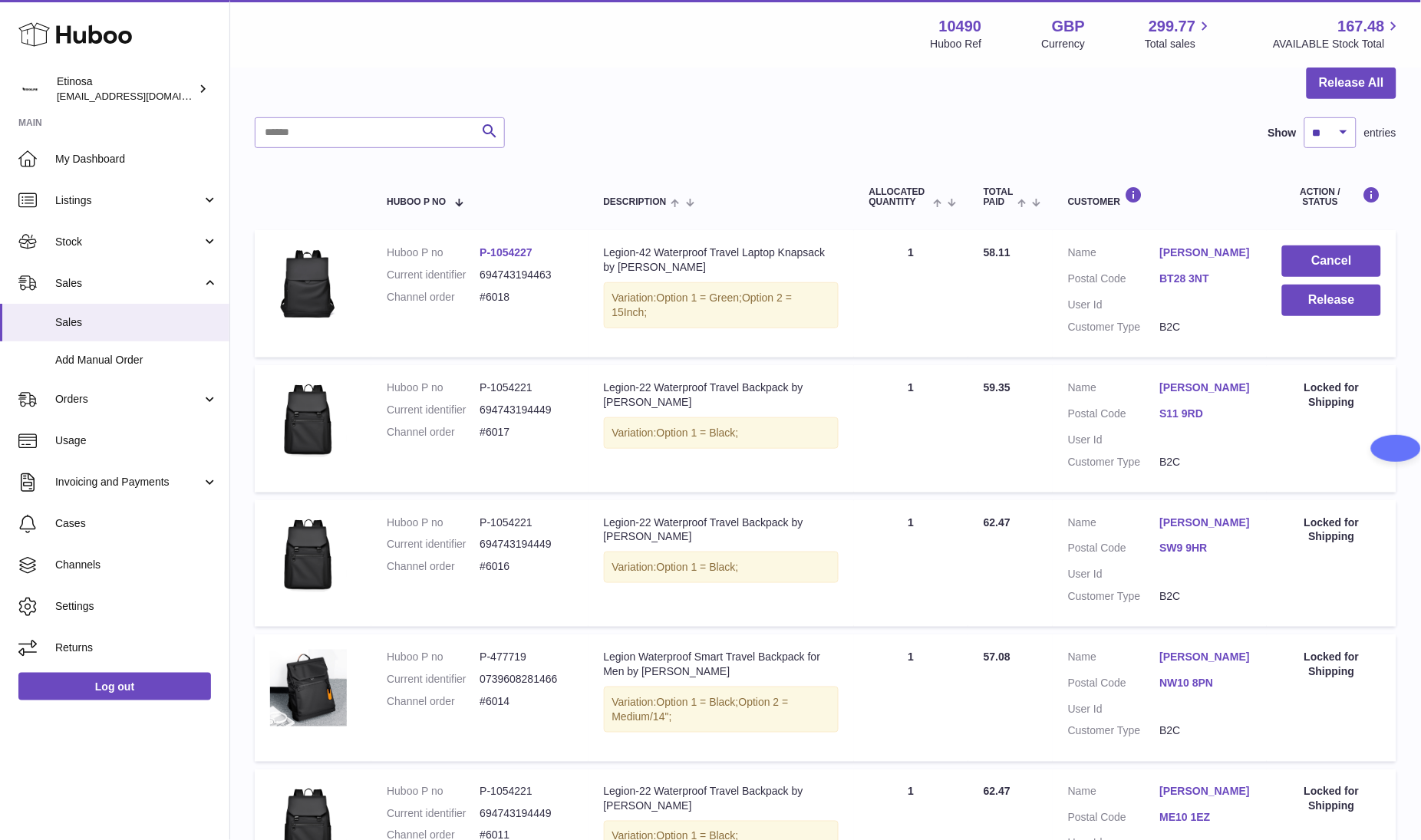
drag, startPoint x: 217, startPoint y: 777, endPoint x: 254, endPoint y: 764, distance: 39.2
click at [223, 773] on div "Huboo Etinosa [EMAIL_ADDRESS][DOMAIN_NAME] Main My Dashboard Listings Not with …" at bounding box center [114, 420] width 230 height 840
drag, startPoint x: 179, startPoint y: 786, endPoint x: 213, endPoint y: 763, distance: 41.0
click at [184, 779] on div "Huboo Etinosa [EMAIL_ADDRESS][DOMAIN_NAME] Main My Dashboard Listings Not with …" at bounding box center [114, 420] width 230 height 840
drag, startPoint x: 194, startPoint y: 774, endPoint x: 214, endPoint y: 757, distance: 26.2
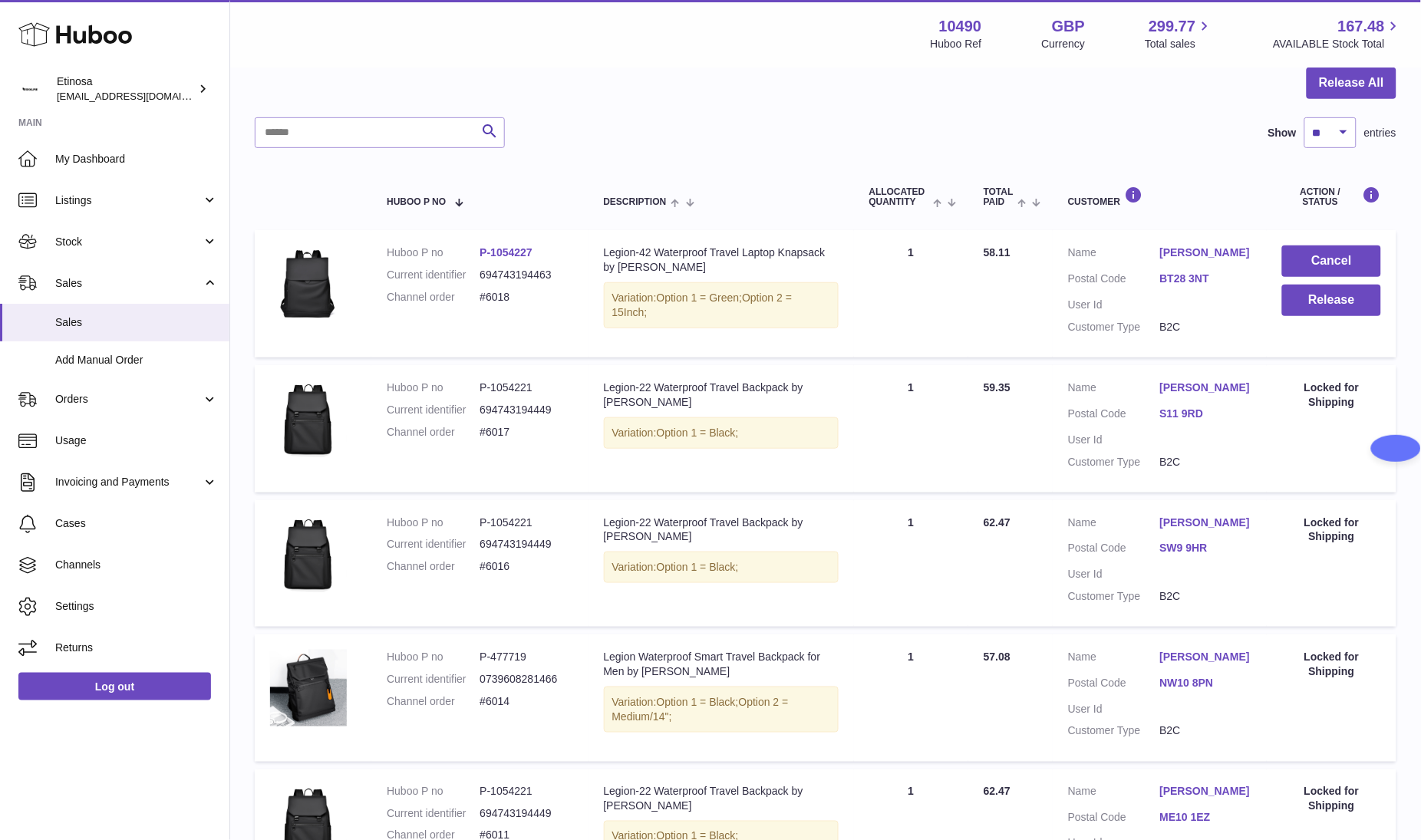
click at [196, 773] on div "Huboo Etinosa [EMAIL_ADDRESS][DOMAIN_NAME] Main My Dashboard Listings Not with …" at bounding box center [114, 420] width 230 height 840
